Goal: Task Accomplishment & Management: Use online tool/utility

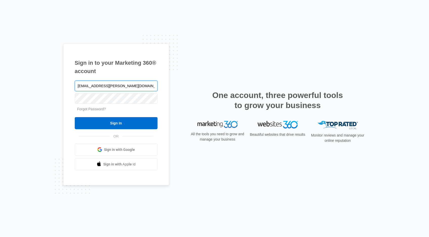
type input "[EMAIL_ADDRESS][PERSON_NAME][DOMAIN_NAME]"
click at [75, 117] on input "Sign In" at bounding box center [116, 123] width 83 height 12
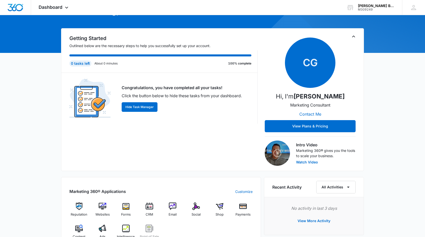
scroll to position [40, 0]
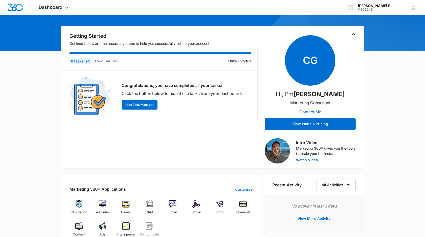
click at [53, 10] on div "Dashboard Apps Reputation Websites Forms CRM Email Social Shop Payments POS Con…" at bounding box center [54, 7] width 46 height 15
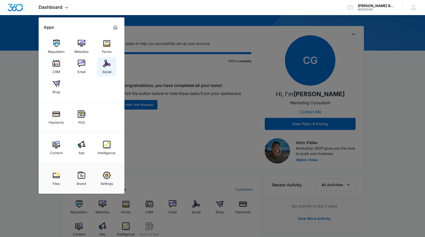
click at [110, 68] on div "Social" at bounding box center [106, 70] width 9 height 7
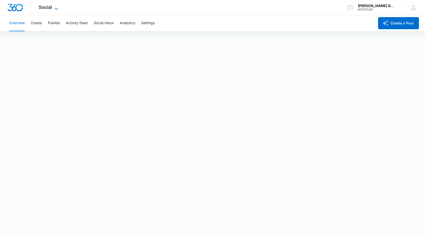
click at [45, 8] on span "Social" at bounding box center [45, 7] width 13 height 5
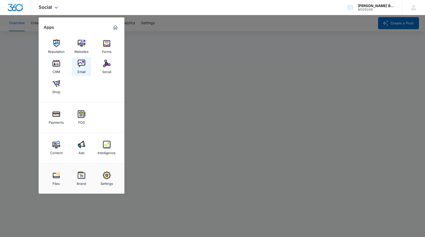
click at [83, 63] on img at bounding box center [82, 64] width 8 height 8
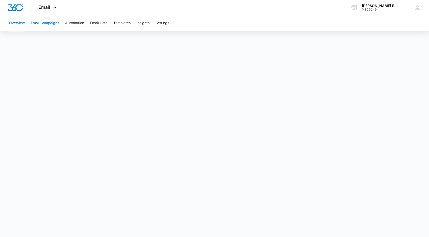
click at [47, 23] on button "Email Campaigns" at bounding box center [45, 23] width 28 height 16
